Goal: Task Accomplishment & Management: Complete application form

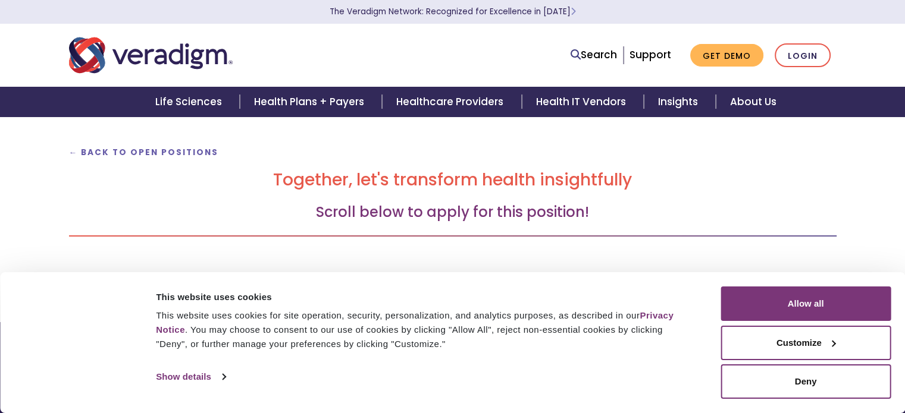
scroll to position [88, 0]
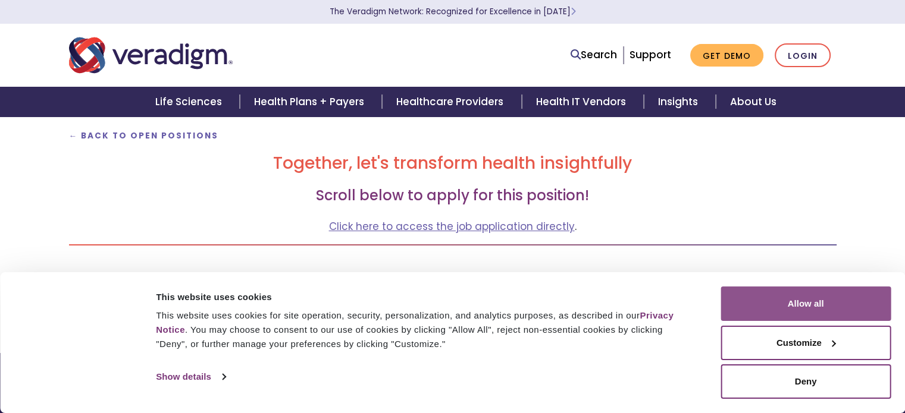
click at [799, 307] on button "Allow all" at bounding box center [805, 304] width 170 height 34
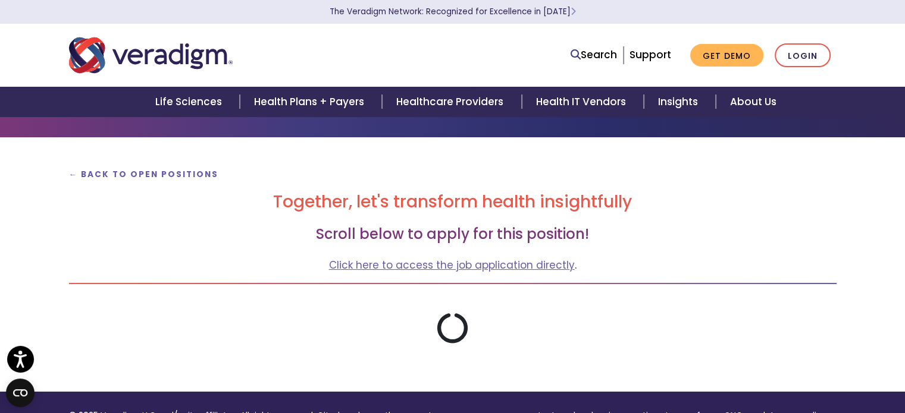
scroll to position [45, 0]
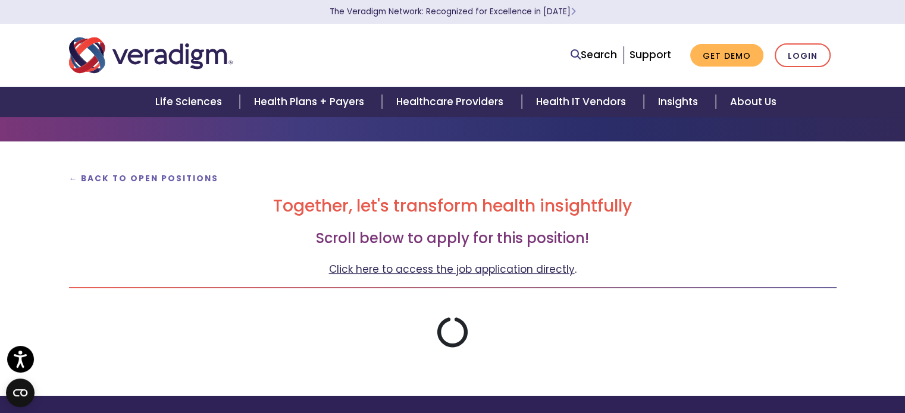
click at [454, 275] on link "Click here to access the job application directly" at bounding box center [452, 269] width 246 height 14
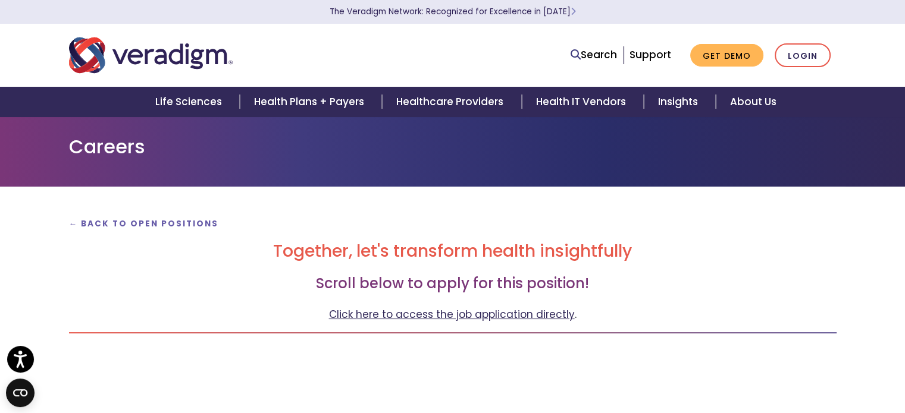
click at [510, 318] on link "Click here to access the job application directly" at bounding box center [452, 314] width 246 height 14
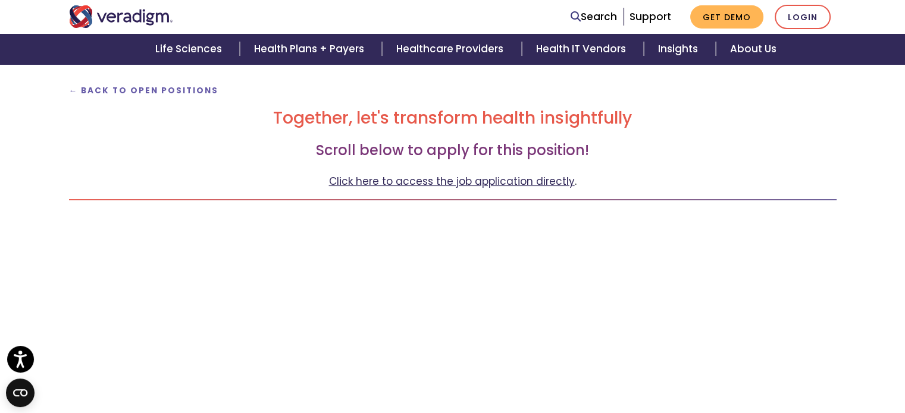
scroll to position [133, 0]
click at [444, 183] on link "Click here to access the job application directly" at bounding box center [452, 181] width 246 height 14
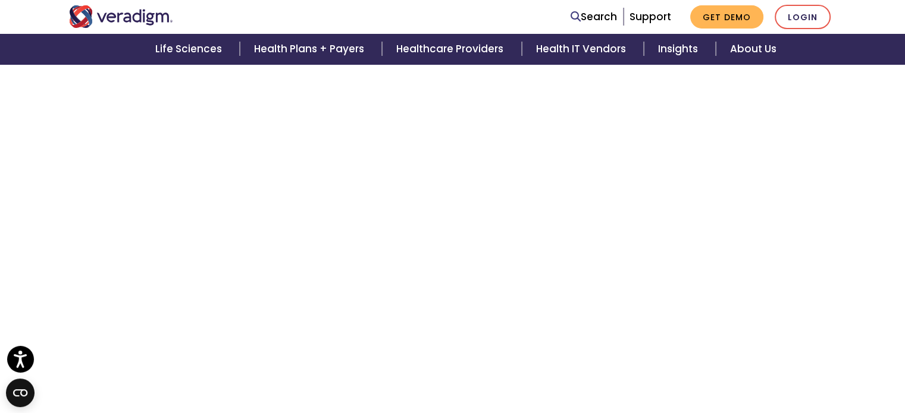
scroll to position [828, 0]
